Goal: Information Seeking & Learning: Check status

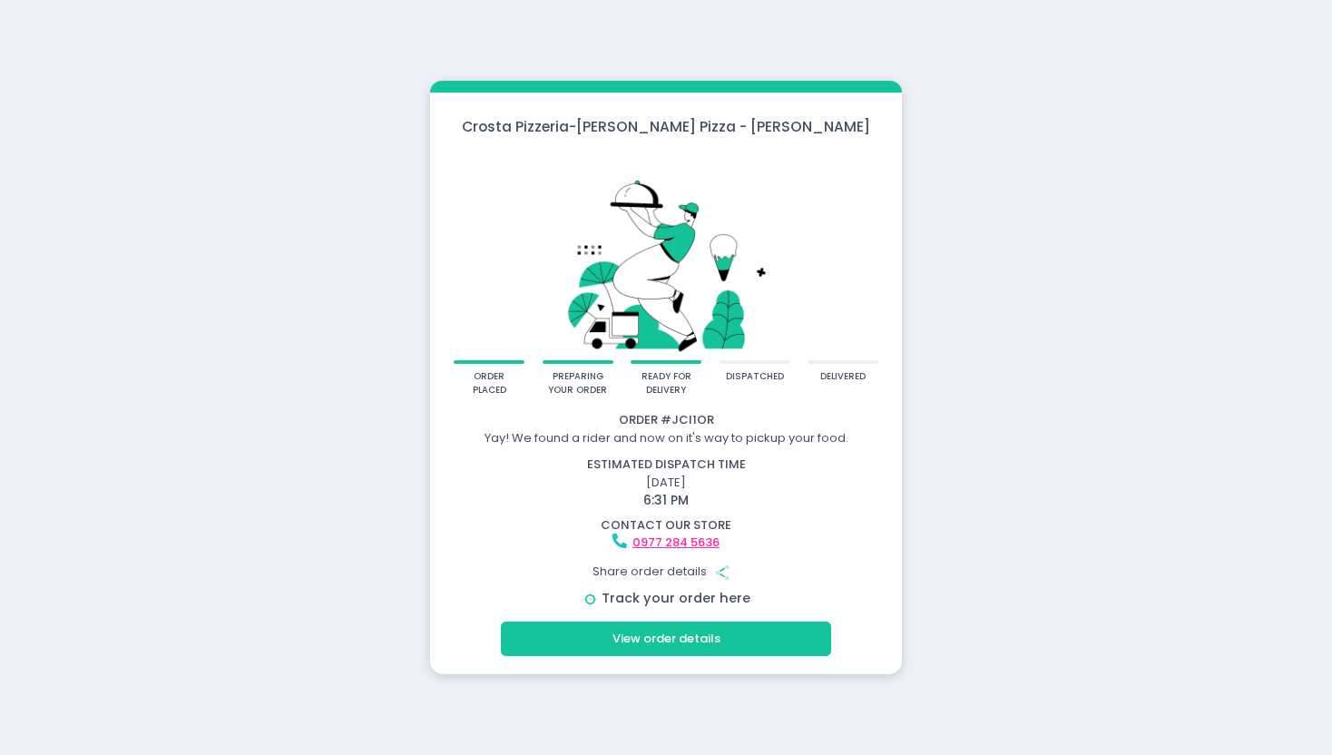
click at [692, 601] on link "Track your order here" at bounding box center [675, 598] width 149 height 18
